Goal: Navigation & Orientation: Find specific page/section

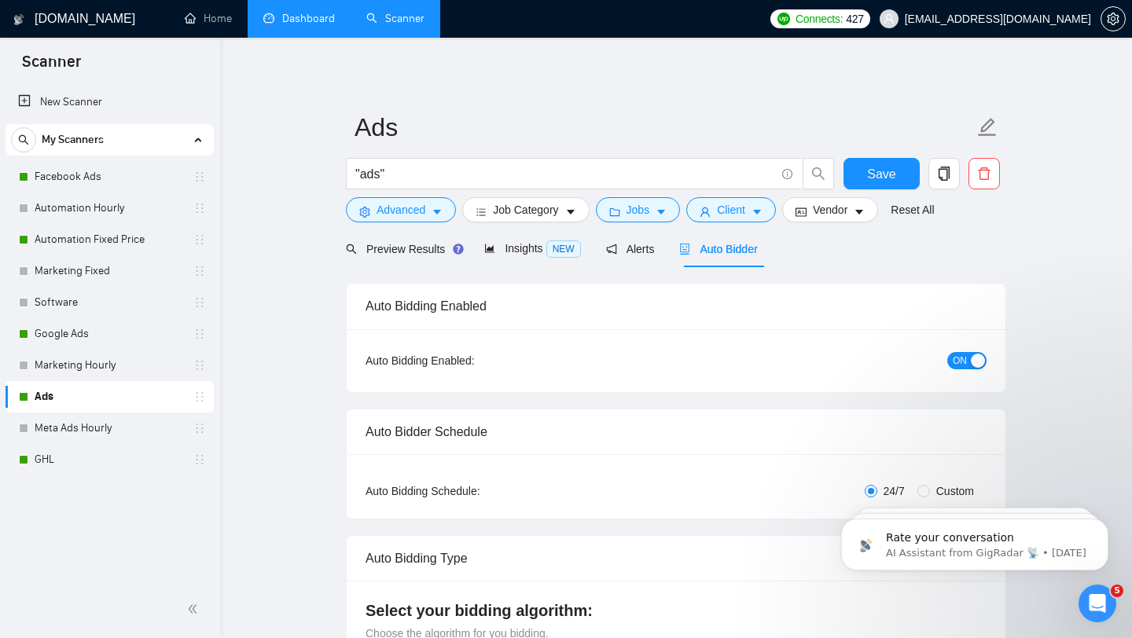
click at [265, 16] on link "Dashboard" at bounding box center [299, 18] width 72 height 13
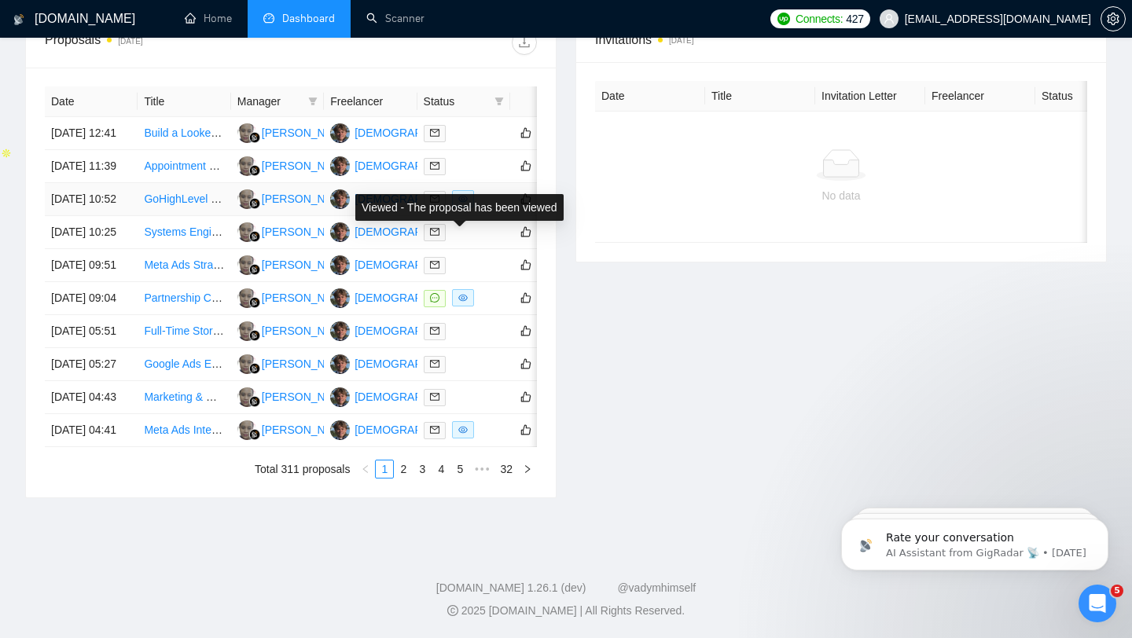
scroll to position [774, 0]
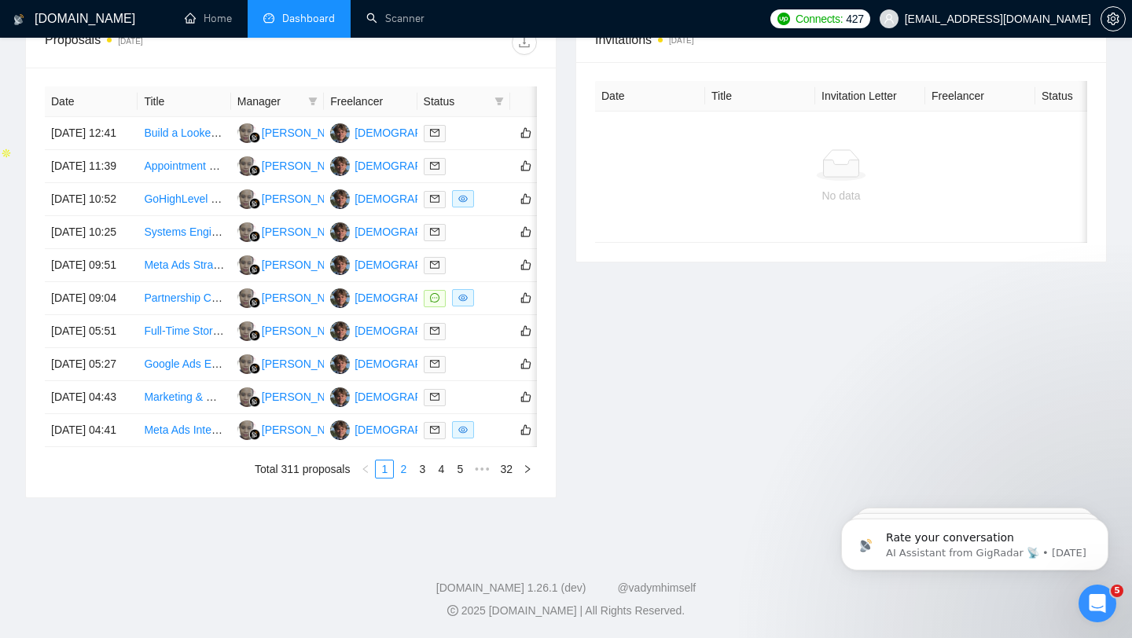
click at [402, 472] on link "2" at bounding box center [403, 469] width 17 height 17
click at [423, 468] on link "3" at bounding box center [421, 469] width 17 height 17
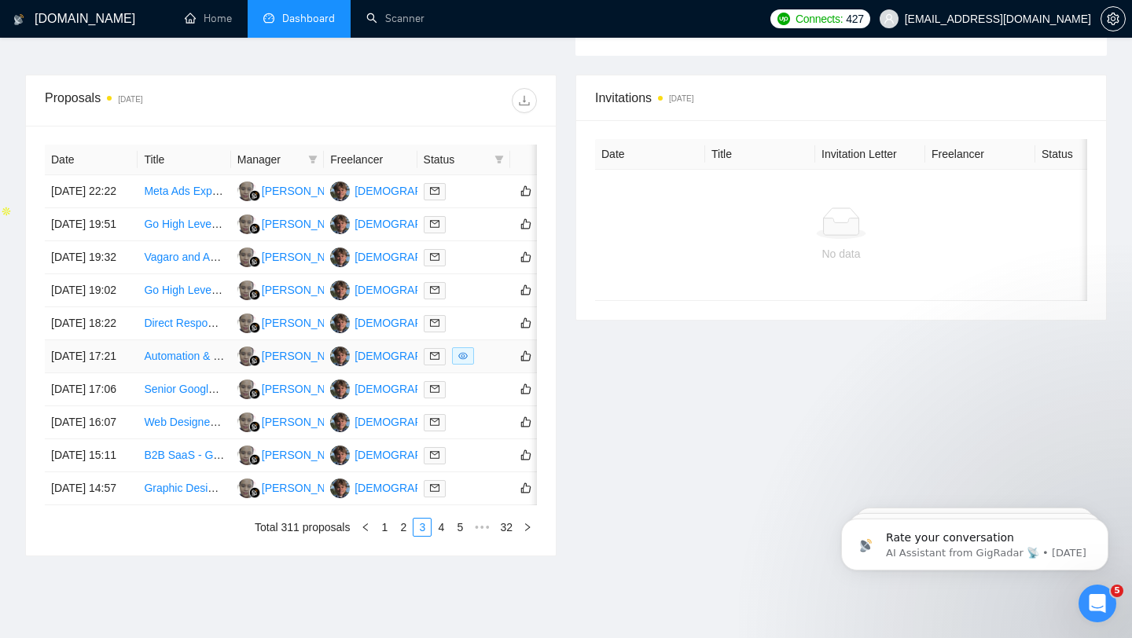
scroll to position [740, 0]
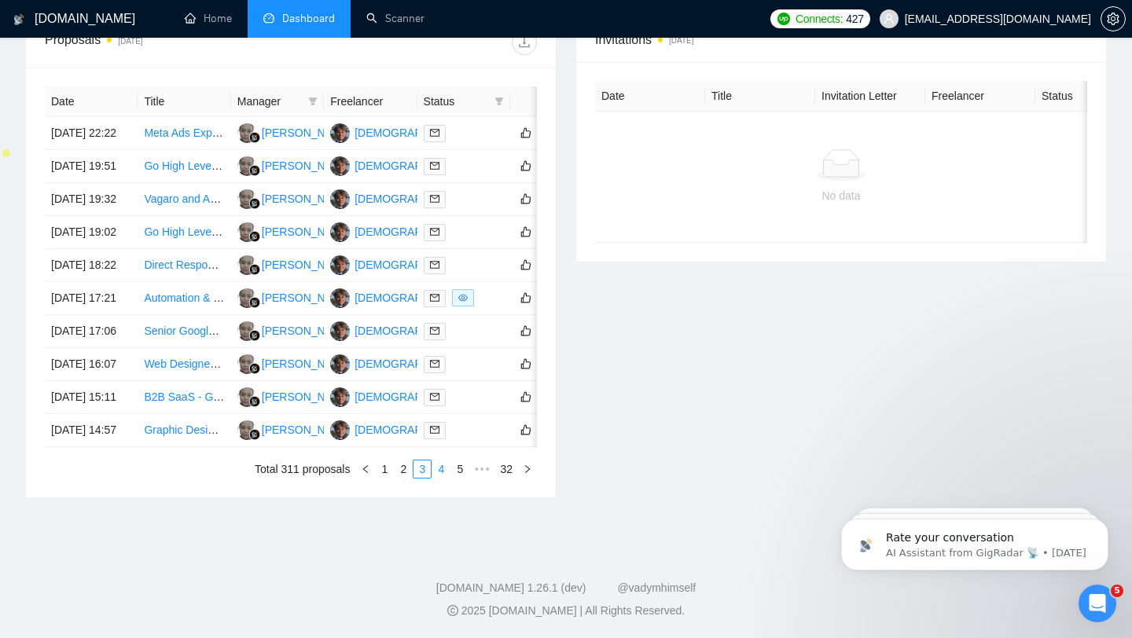
click at [441, 478] on link "4" at bounding box center [440, 469] width 17 height 17
click at [443, 478] on link "5" at bounding box center [440, 469] width 17 height 17
click at [442, 478] on link "6" at bounding box center [440, 469] width 17 height 17
click at [442, 478] on link "7" at bounding box center [440, 469] width 17 height 17
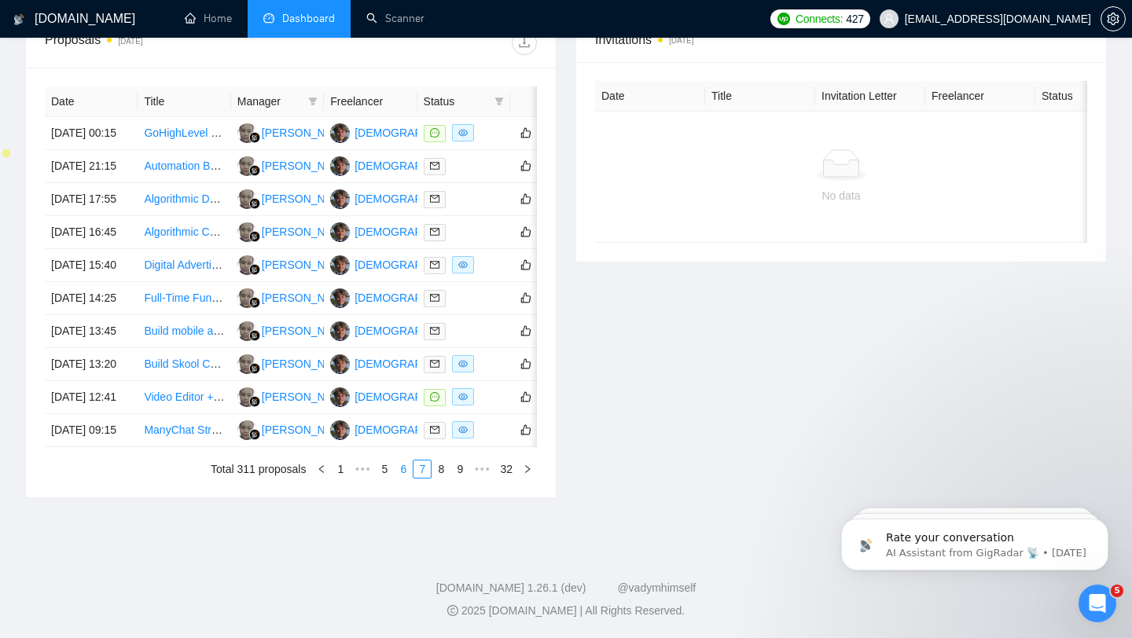
click at [442, 478] on link "8" at bounding box center [440, 469] width 17 height 17
click at [442, 478] on link "9" at bounding box center [436, 469] width 17 height 17
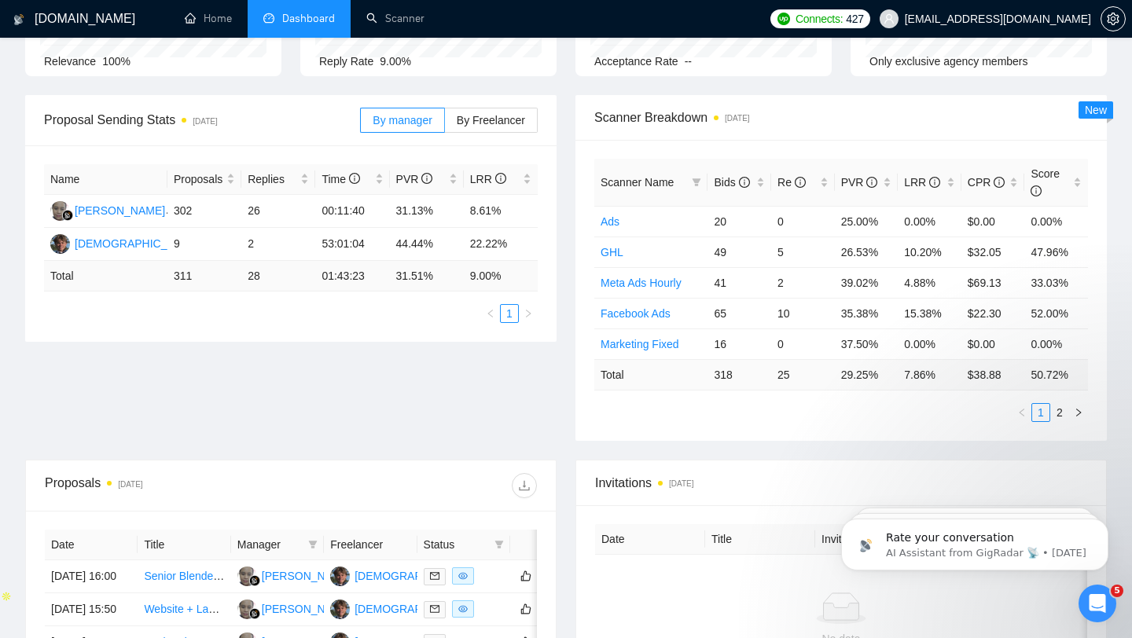
scroll to position [171, 0]
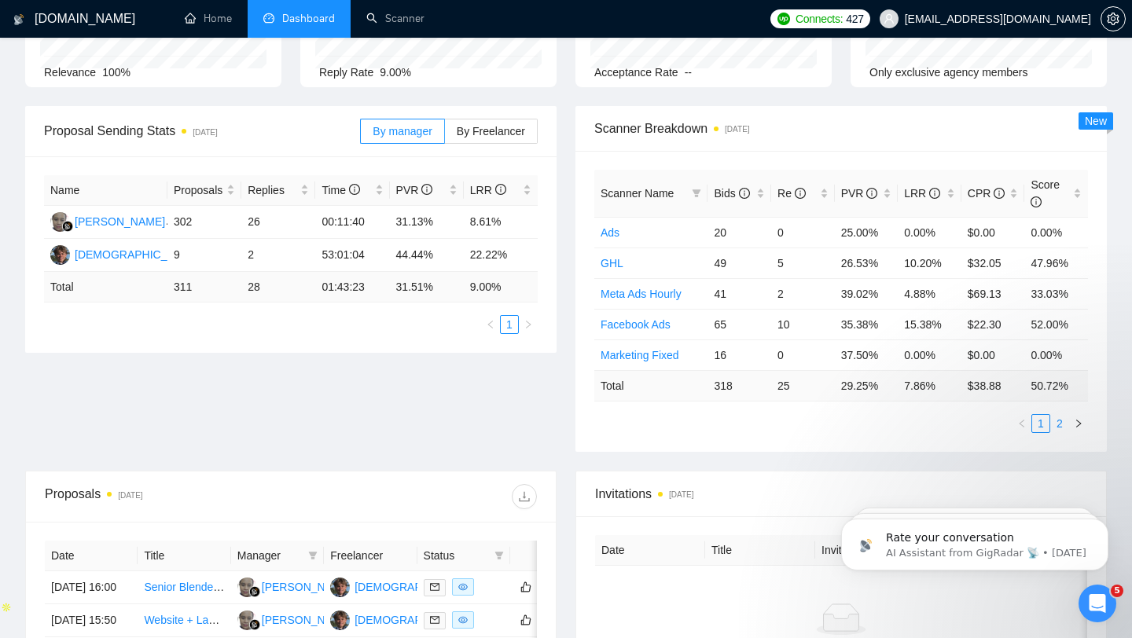
click at [1065, 421] on link "2" at bounding box center [1059, 423] width 17 height 17
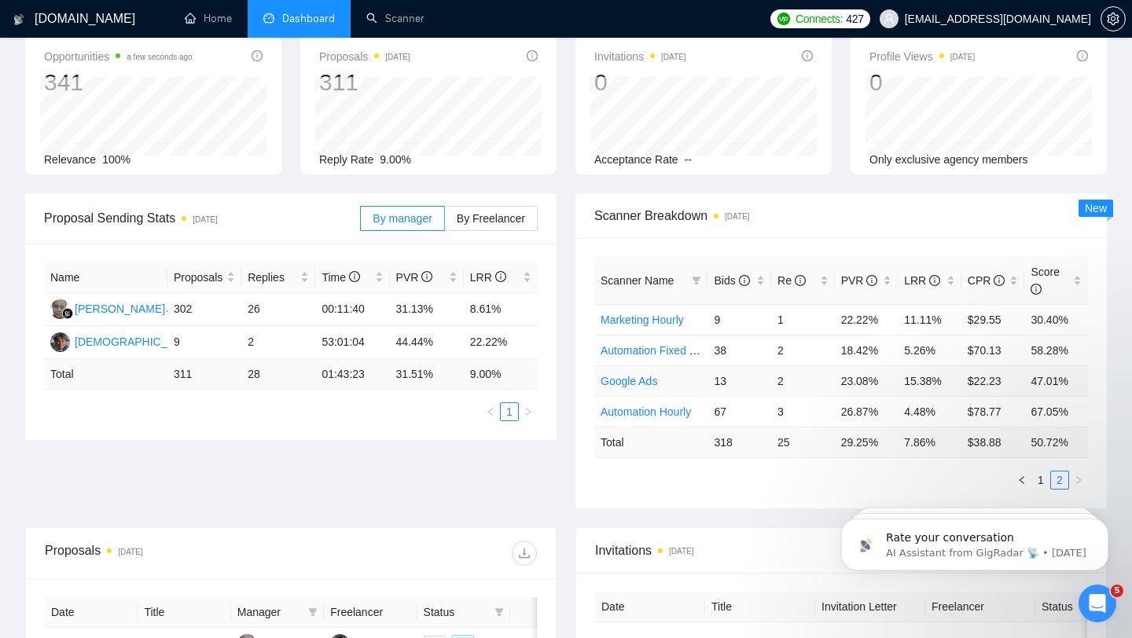
scroll to position [78, 0]
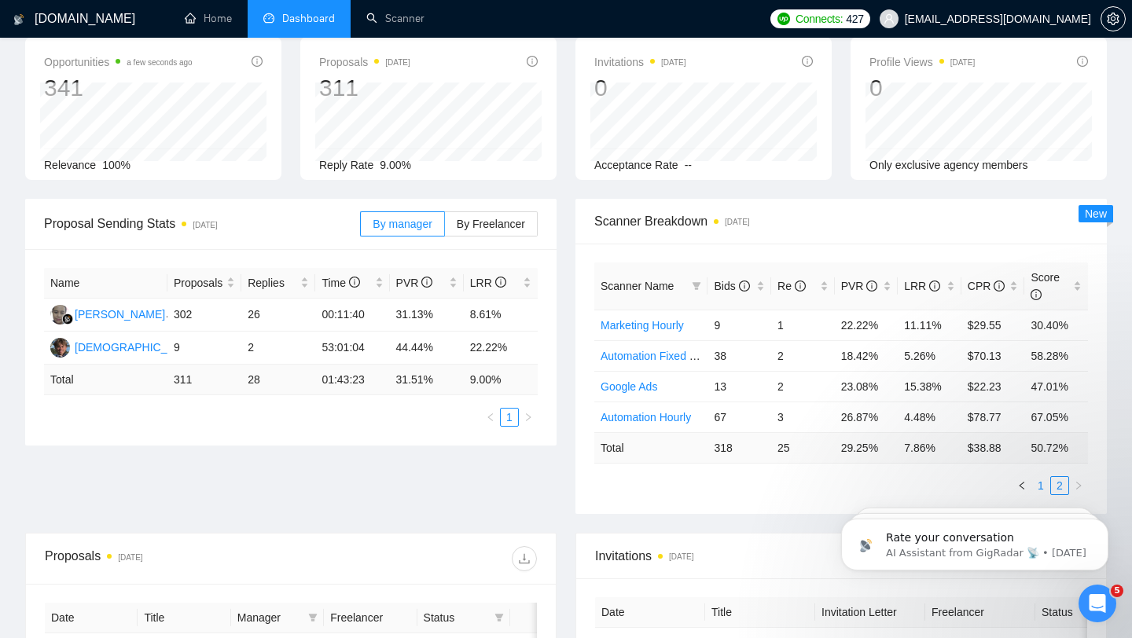
click at [1041, 483] on link "1" at bounding box center [1040, 485] width 17 height 17
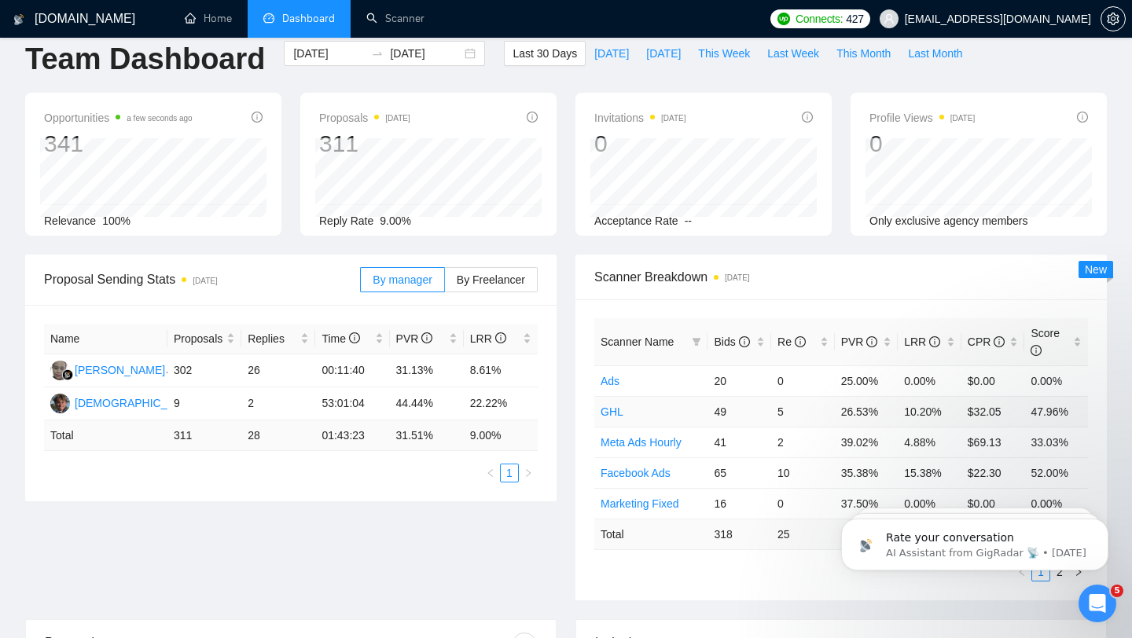
scroll to position [0, 0]
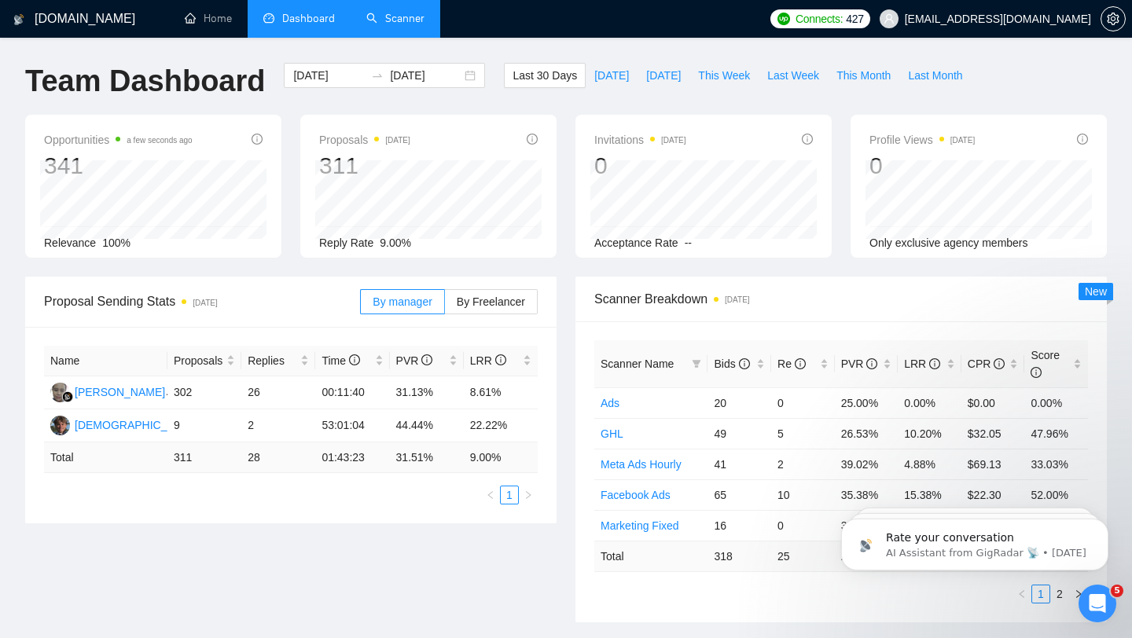
click at [404, 24] on link "Scanner" at bounding box center [395, 18] width 58 height 13
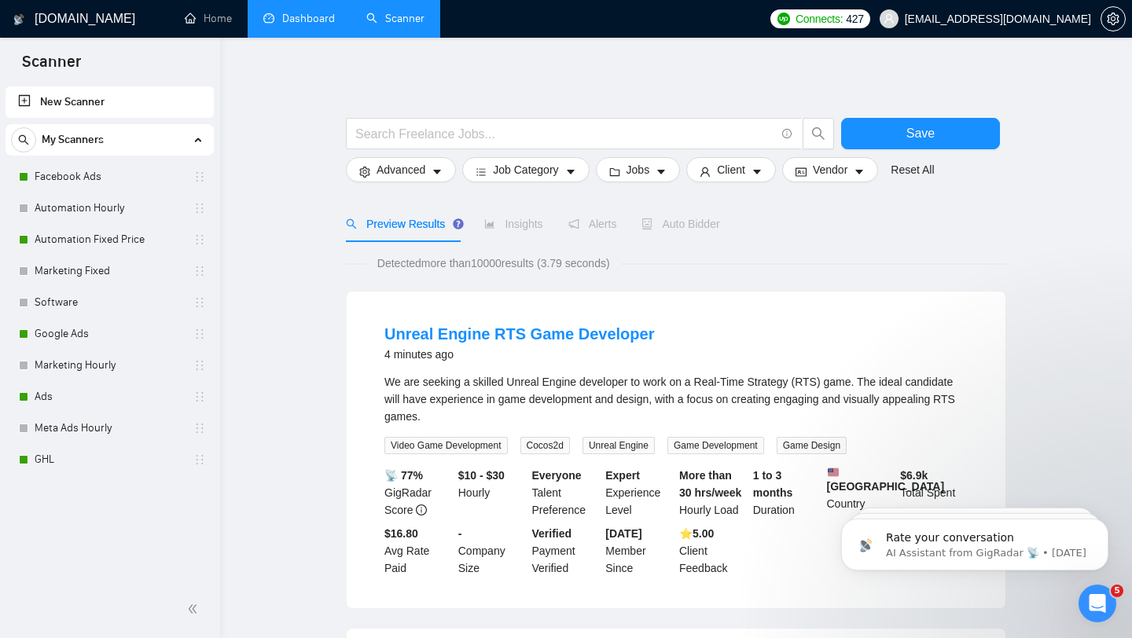
click at [292, 25] on link "Dashboard" at bounding box center [299, 18] width 72 height 13
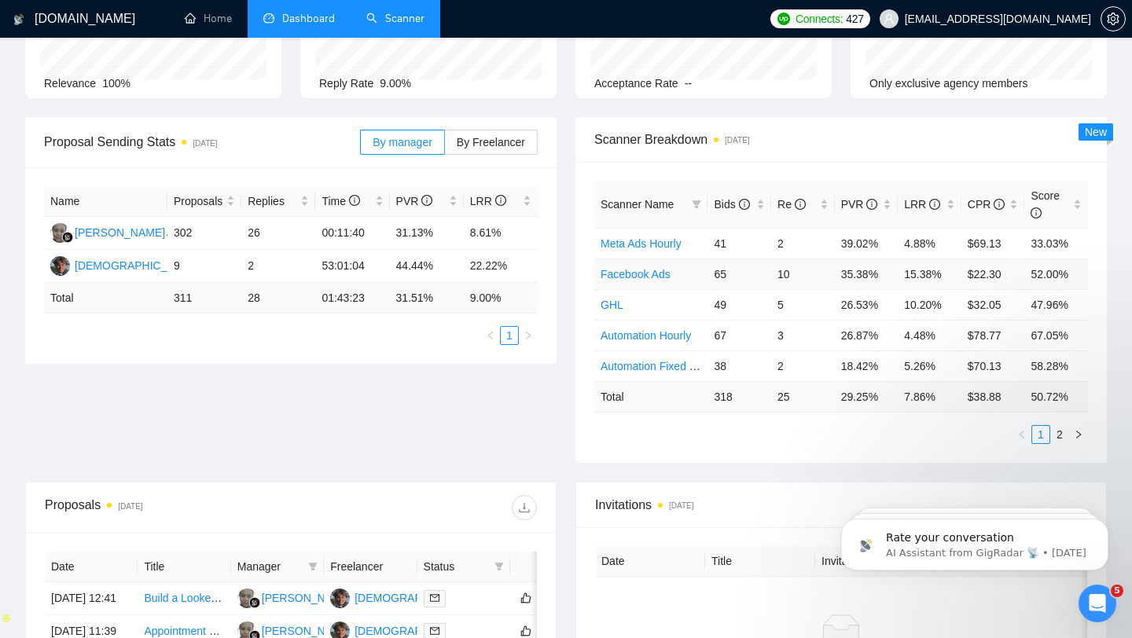
scroll to position [172, 0]
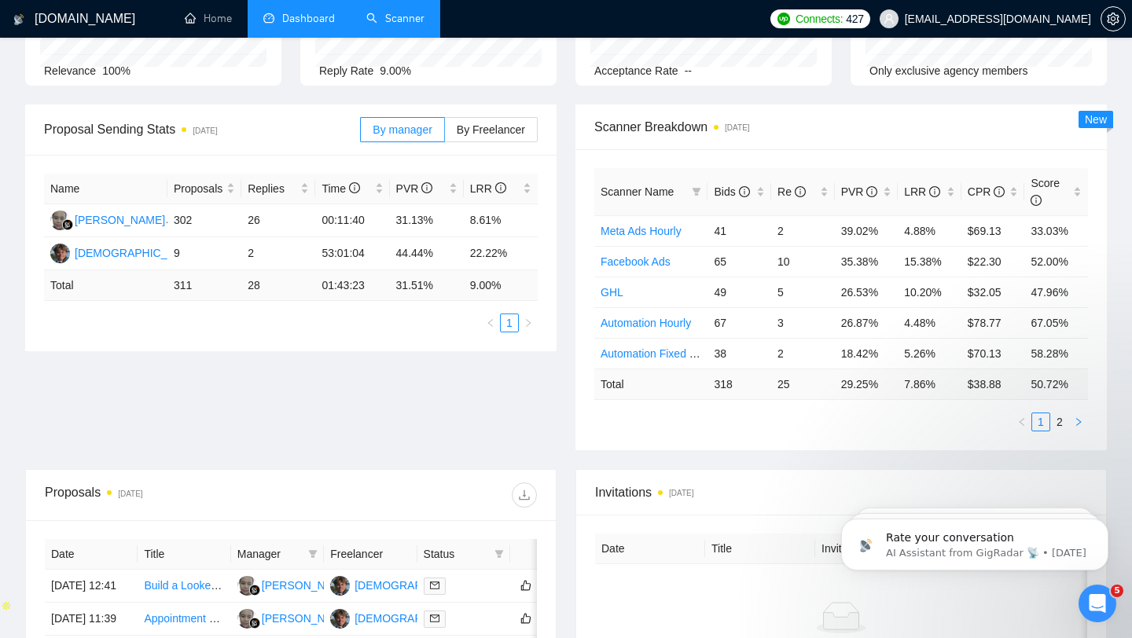
click at [1071, 420] on button "button" at bounding box center [1078, 422] width 19 height 19
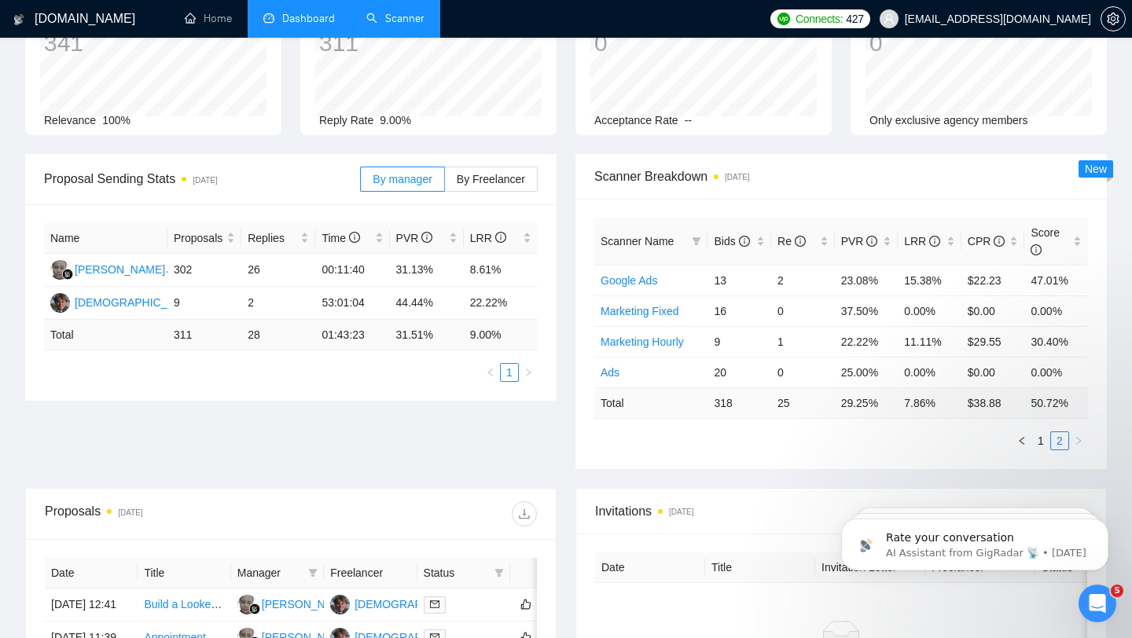
scroll to position [95, 0]
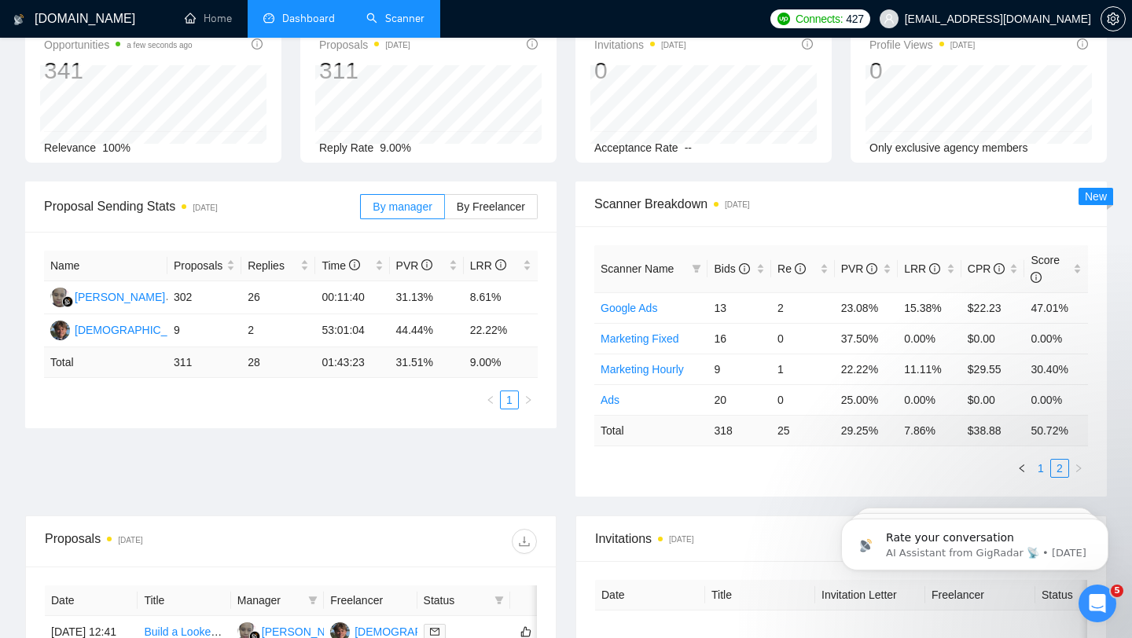
click at [1041, 474] on link "1" at bounding box center [1040, 468] width 17 height 17
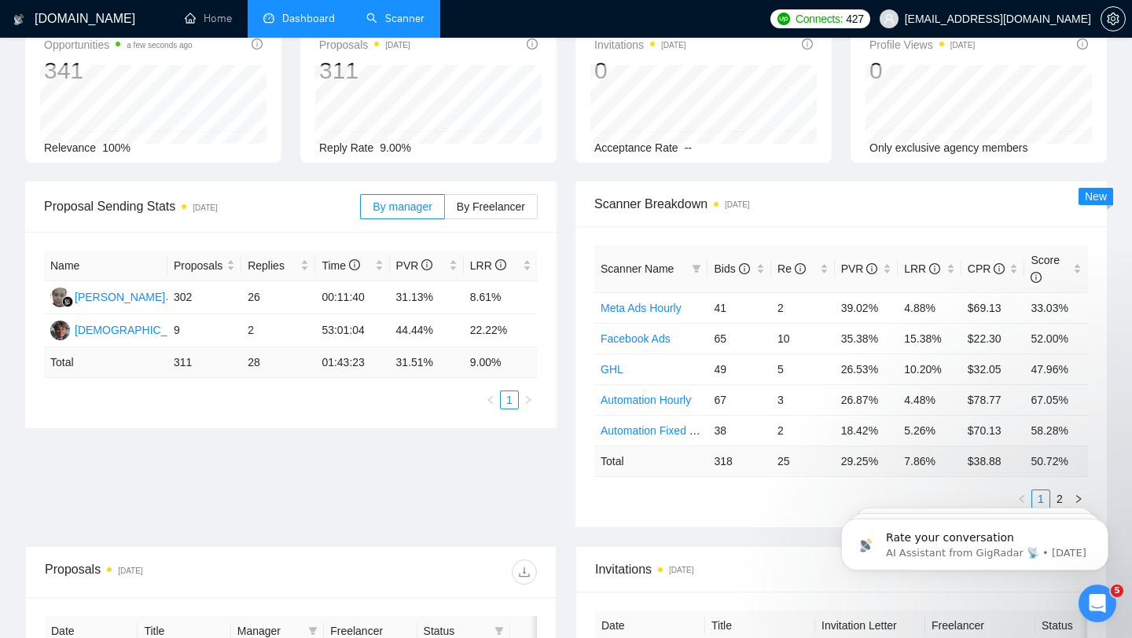
click at [1047, 494] on body "Rate your conversation AI Assistant from GigRadar 📡 • [DATE] Rate your conversa…" at bounding box center [975, 540] width 302 height 97
click at [1049, 494] on body "Rate your conversation AI Assistant from GigRadar 📡 • [DATE] Rate your conversa…" at bounding box center [975, 540] width 302 height 97
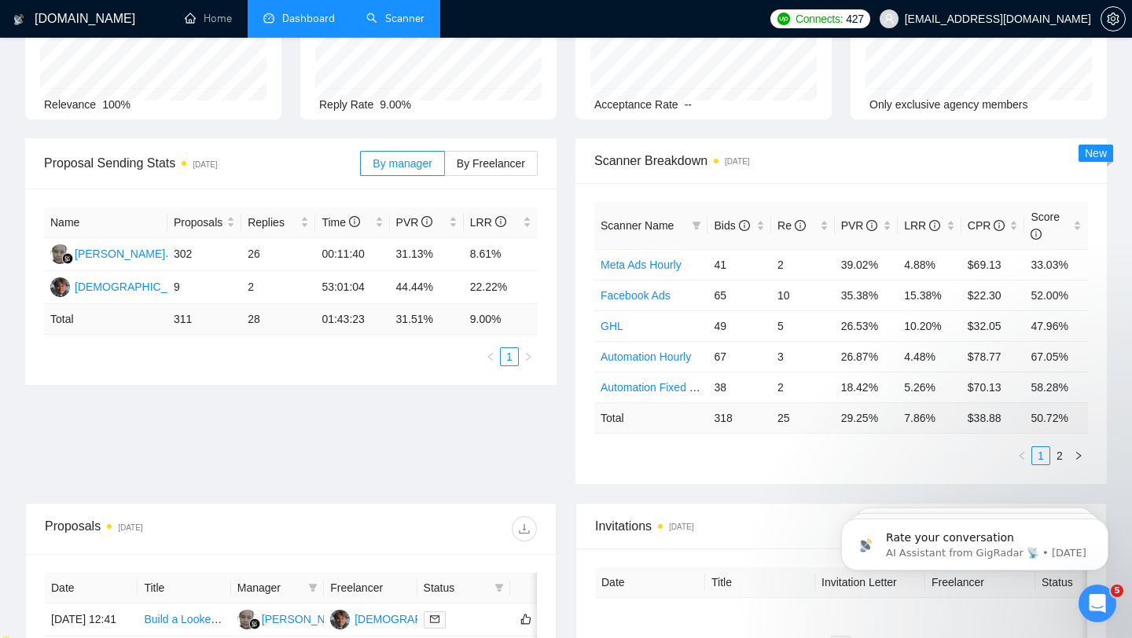
scroll to position [142, 0]
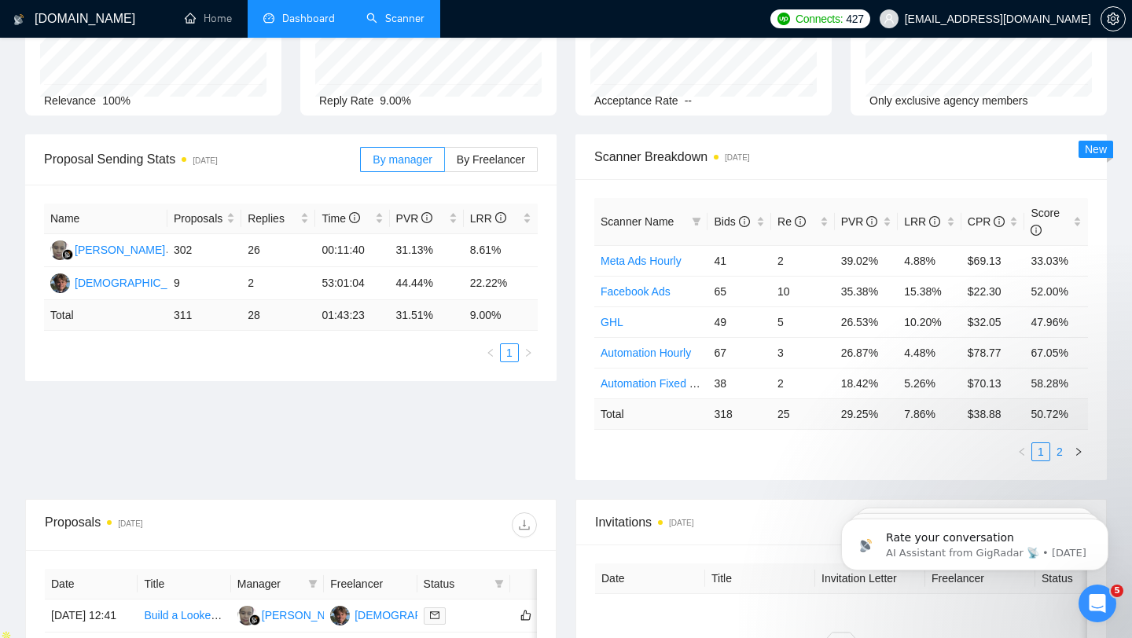
click at [1057, 453] on link "2" at bounding box center [1059, 451] width 17 height 17
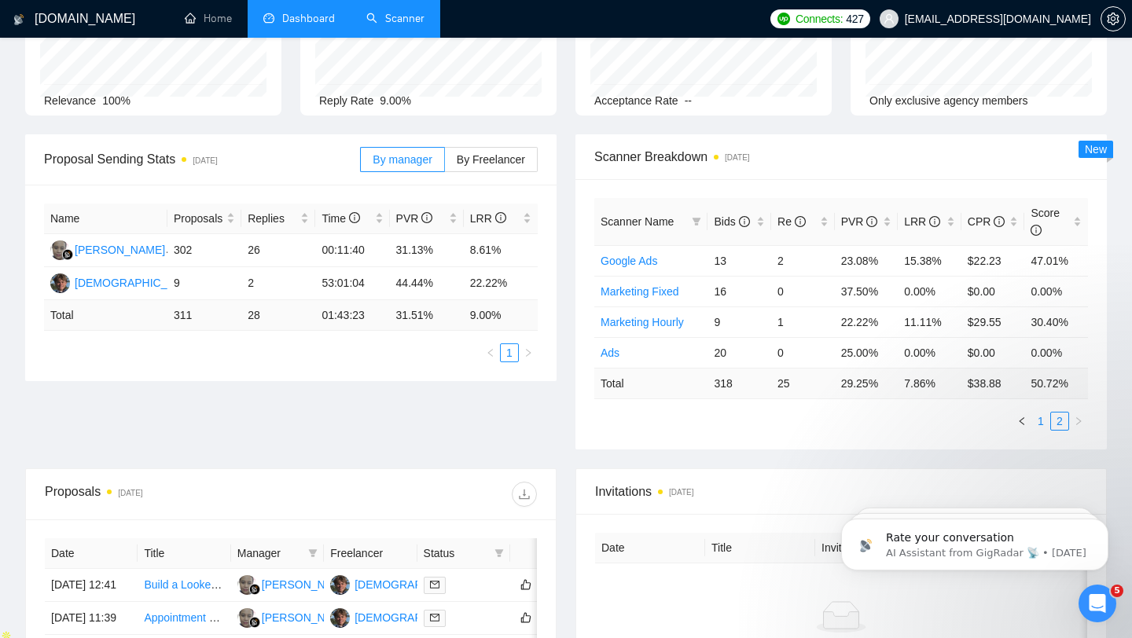
click at [1045, 429] on link "1" at bounding box center [1040, 421] width 17 height 17
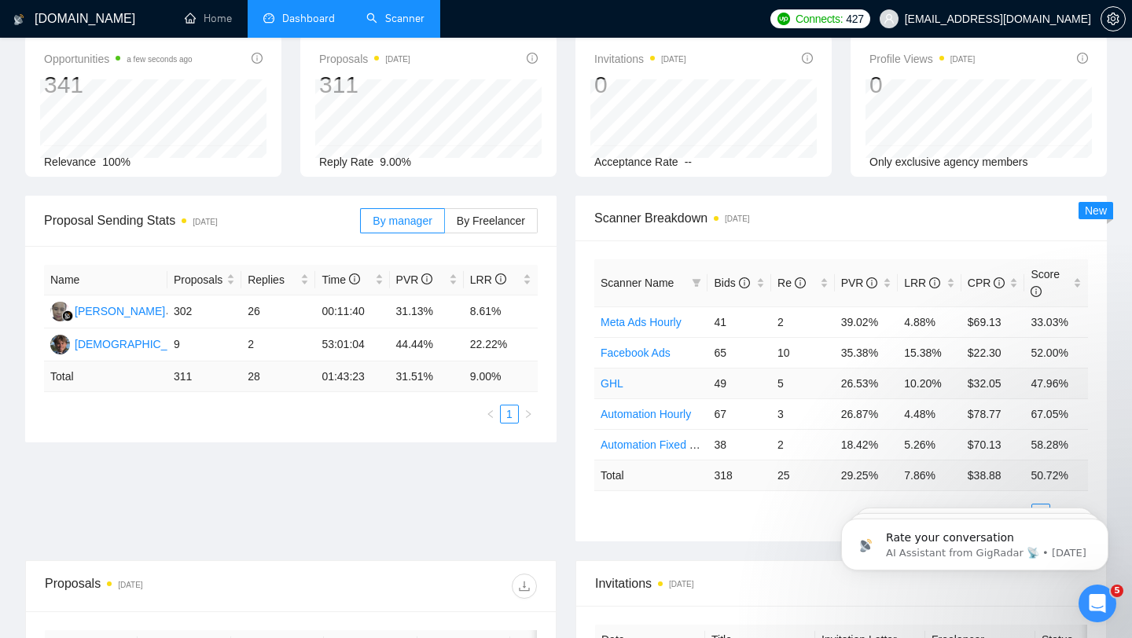
scroll to position [0, 0]
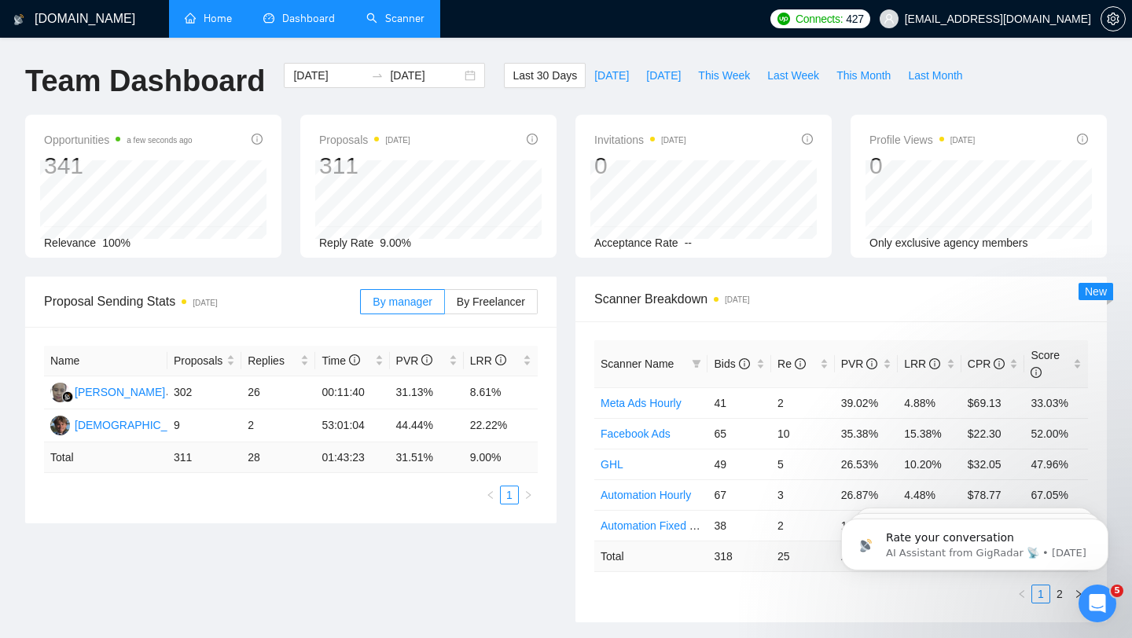
click at [218, 25] on link "Home" at bounding box center [208, 18] width 47 height 13
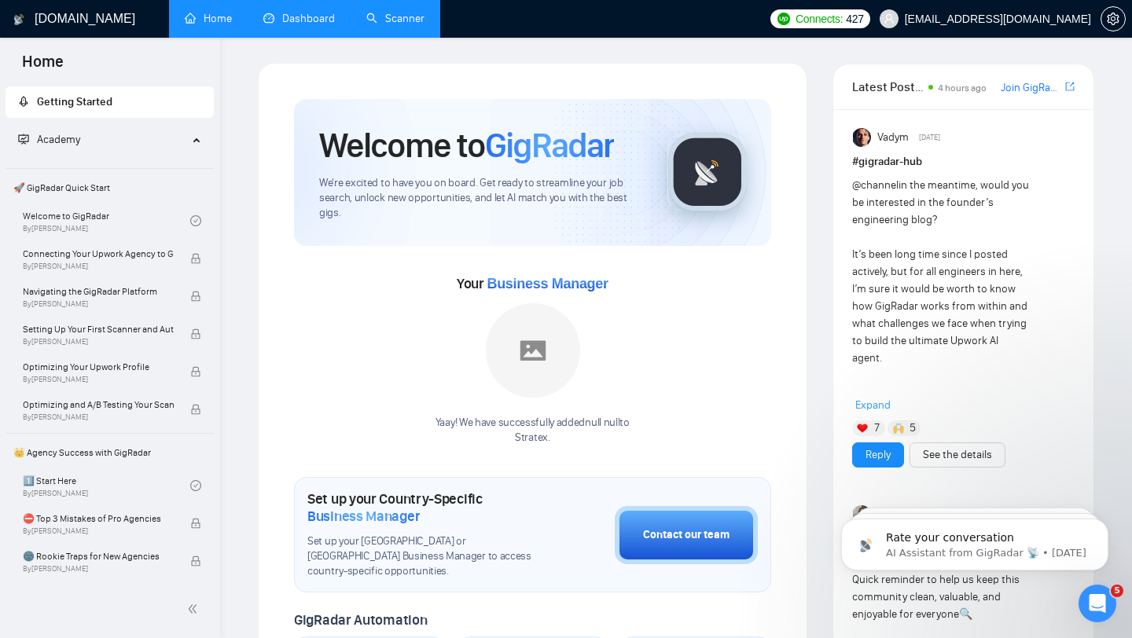
click at [292, 25] on link "Dashboard" at bounding box center [299, 18] width 72 height 13
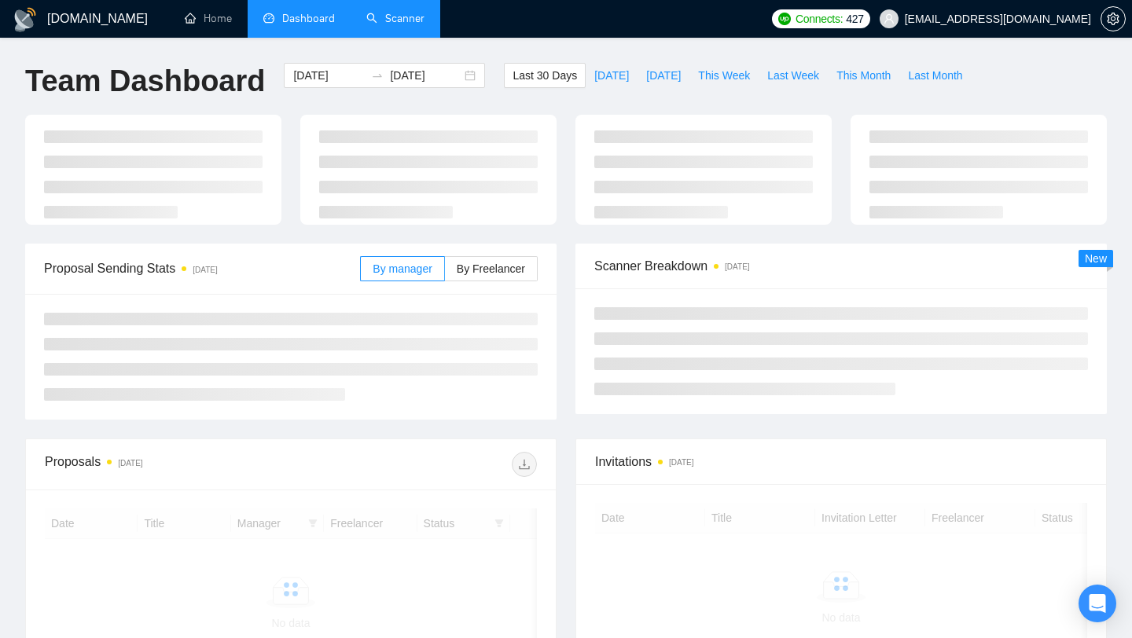
click at [385, 25] on link "Scanner" at bounding box center [395, 18] width 58 height 13
